Goal: Find specific page/section: Find specific page/section

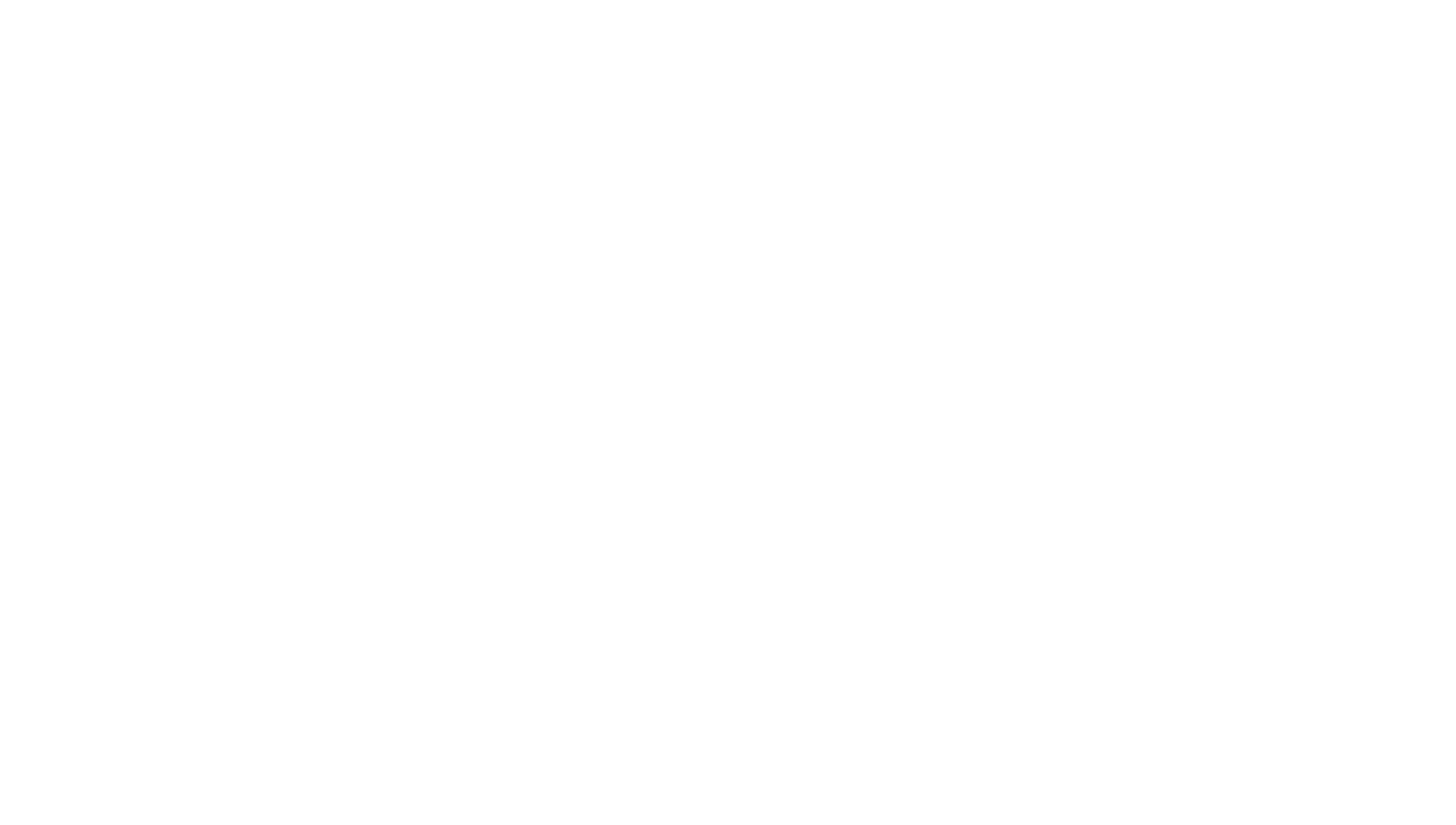
select select "Song"
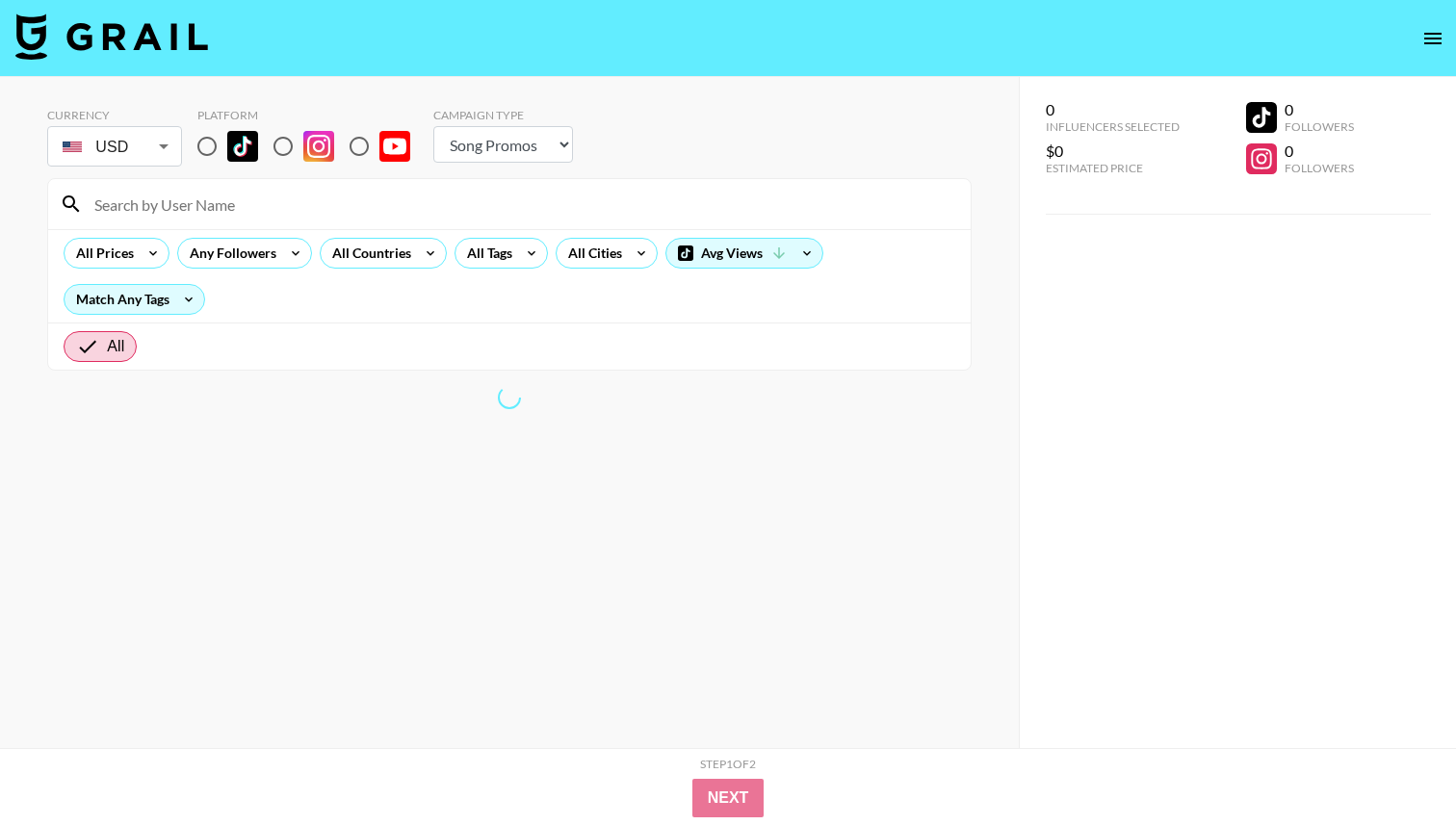
click at [291, 213] on input at bounding box center [520, 204] width 877 height 31
paste input "sagethomass"
type input "sagethomass"
click at [205, 150] on input "radio" at bounding box center [207, 147] width 41 height 41
radio input "true"
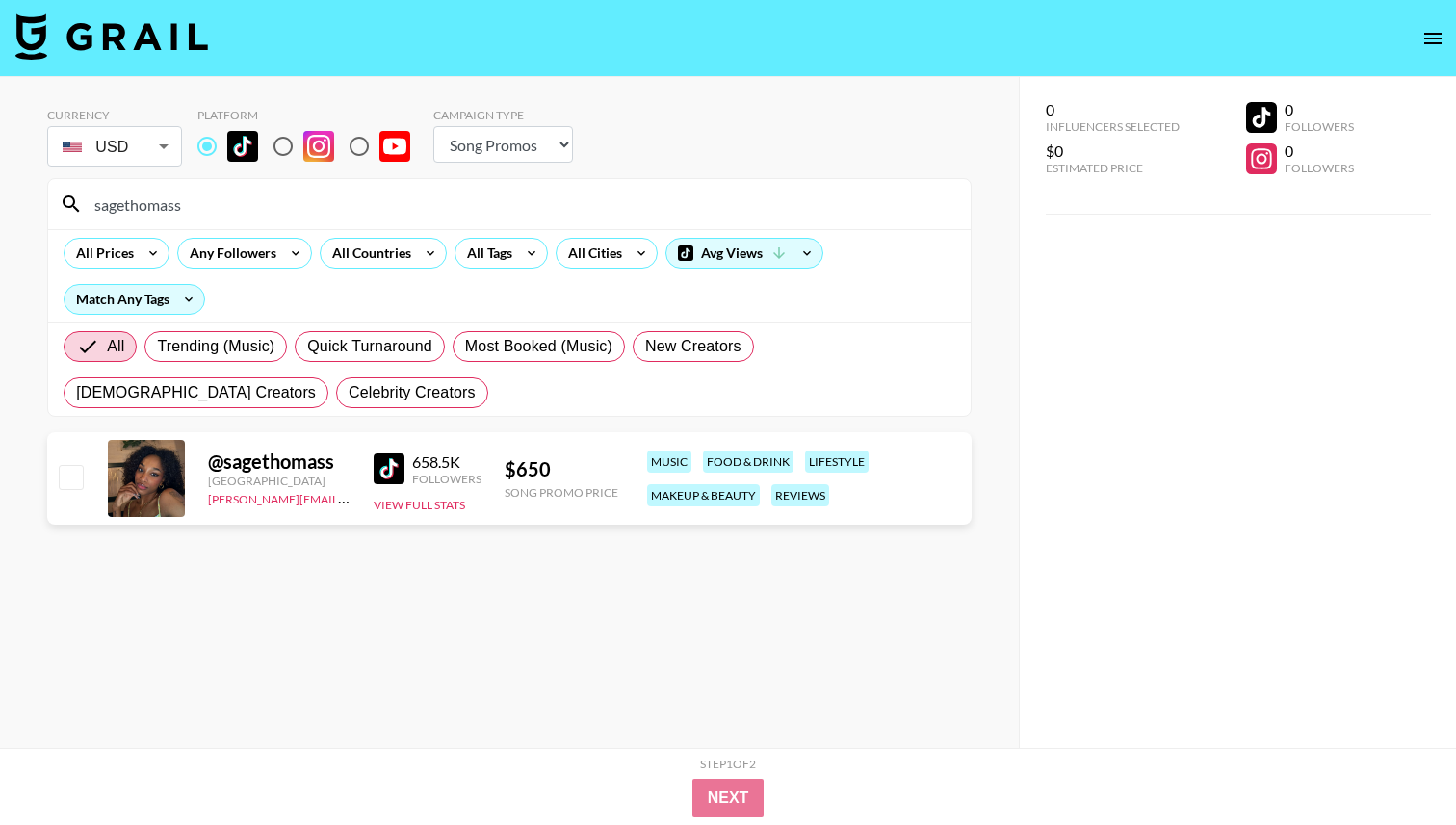
click at [441, 199] on input "sagethomass" at bounding box center [520, 204] width 877 height 31
paste input "notnadiajocelyn"
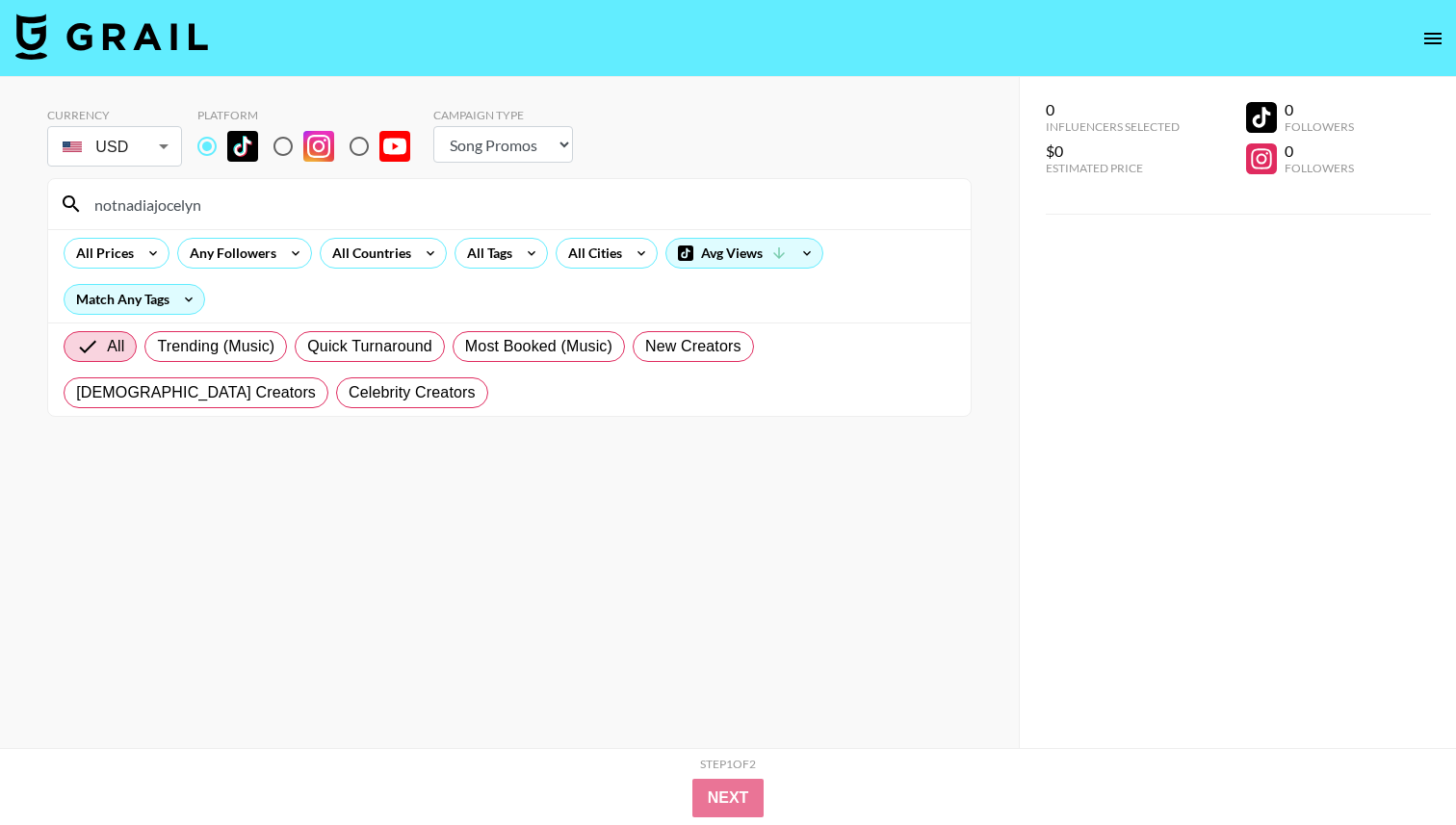
type input "notnadiajocelyn"
